Goal: Navigation & Orientation: Find specific page/section

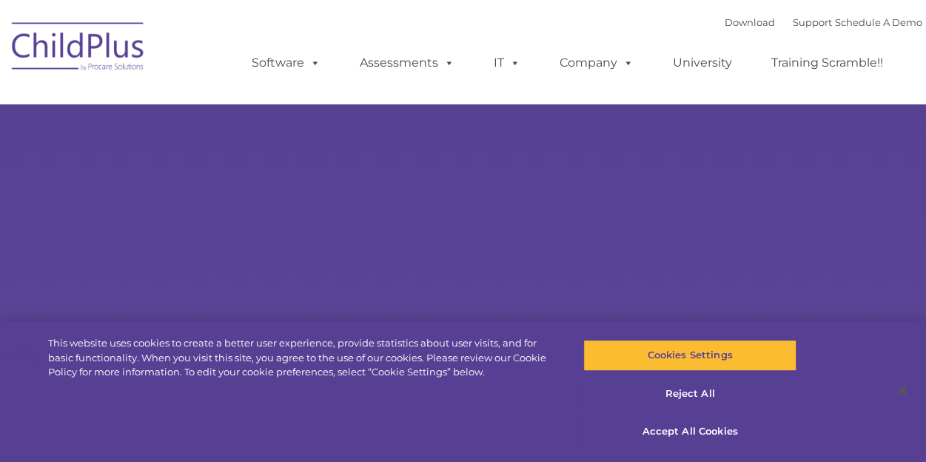
type input ""
select select "MEDIUM"
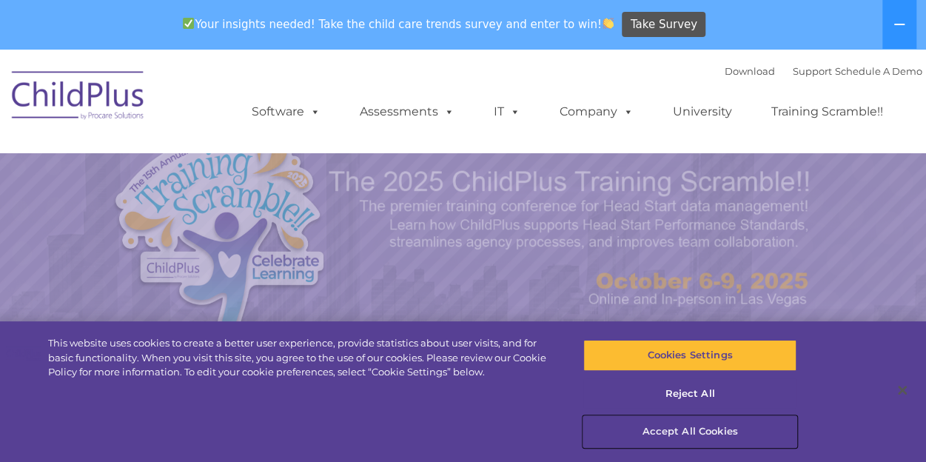
click at [704, 435] on button "Accept All Cookies" at bounding box center [689, 431] width 213 height 31
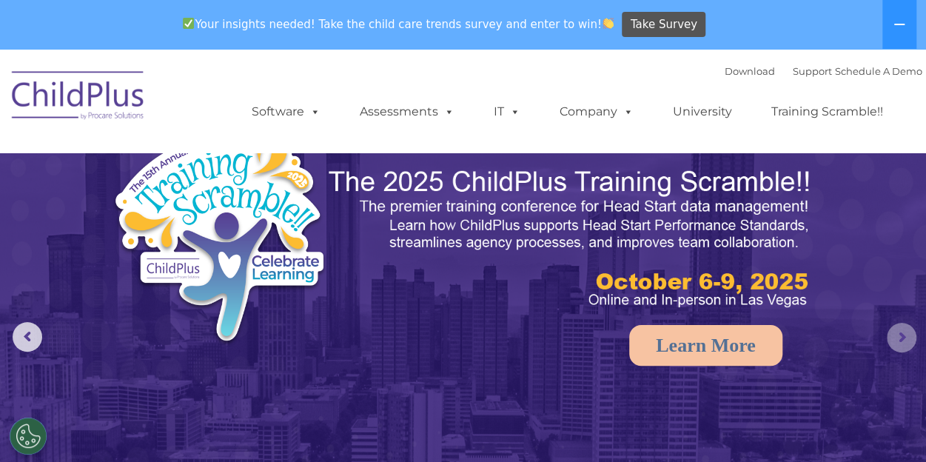
click at [902, 331] on rs-arrow at bounding box center [901, 338] width 30 height 30
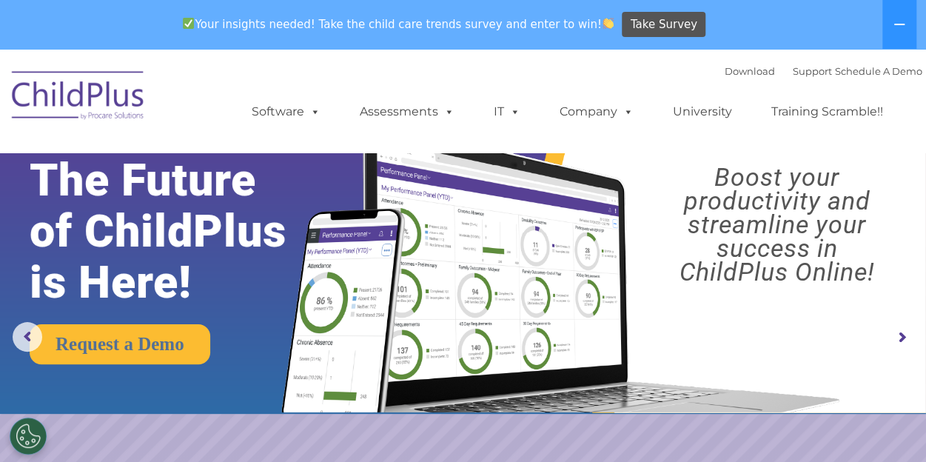
click at [902, 331] on rs-arrow at bounding box center [901, 338] width 30 height 30
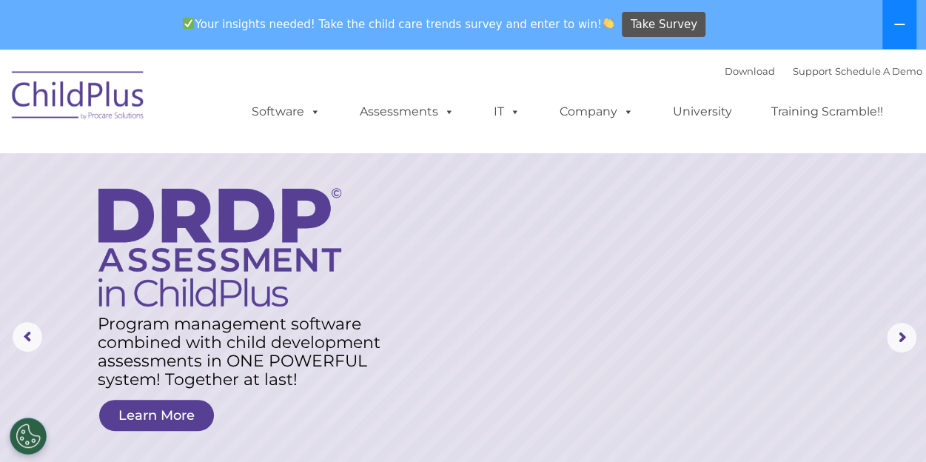
click at [894, 21] on icon at bounding box center [899, 24] width 12 height 12
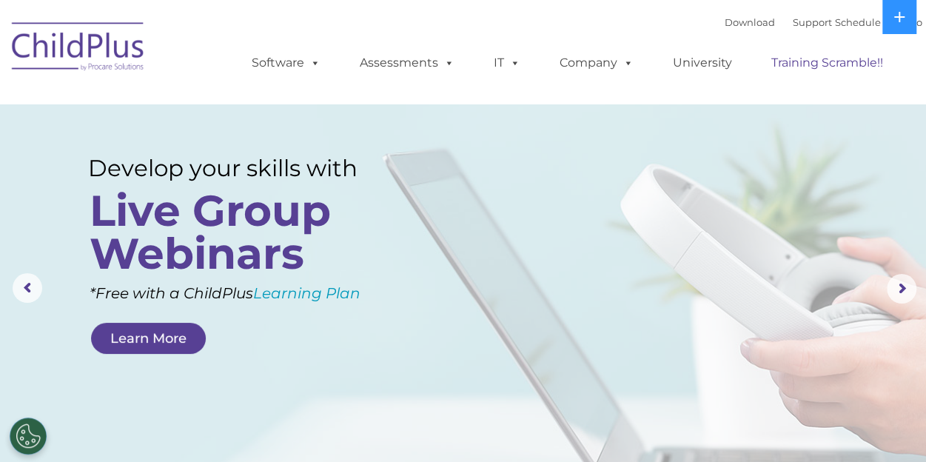
click at [886, 67] on link "Training Scramble!!" at bounding box center [826, 63] width 141 height 30
click at [866, 37] on ul "Software ChildPlus: The original and most widely-used Head Start data managemen…" at bounding box center [572, 62] width 700 height 59
drag, startPoint x: 872, startPoint y: 44, endPoint x: 882, endPoint y: 44, distance: 10.4
click at [882, 44] on ul "Software ChildPlus: The original and most widely-used Head Start data managemen…" at bounding box center [572, 62] width 700 height 59
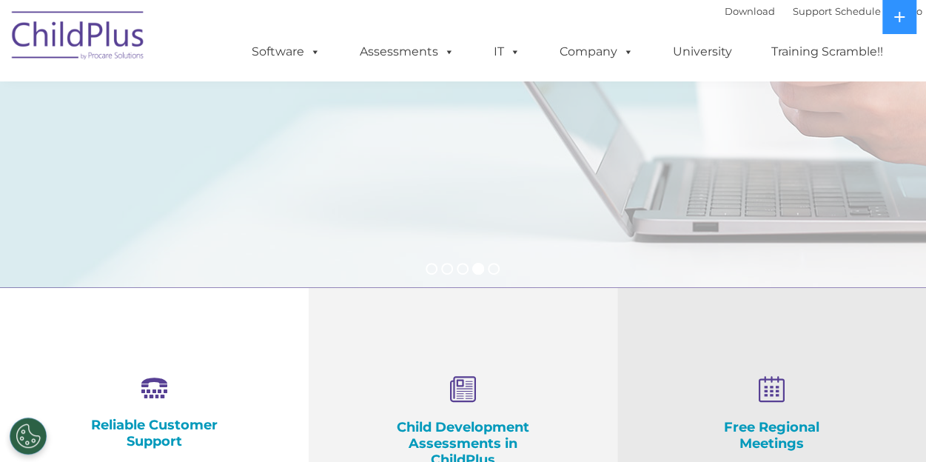
scroll to position [340, 0]
